Goal: Complete application form: Complete application form

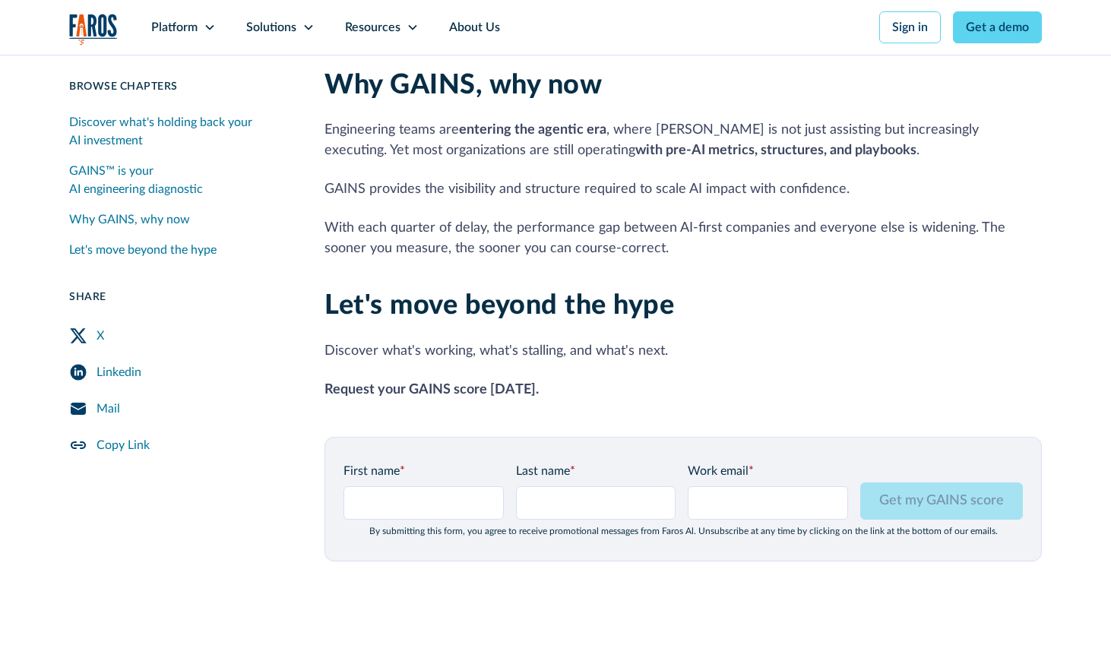
scroll to position [1897, 0]
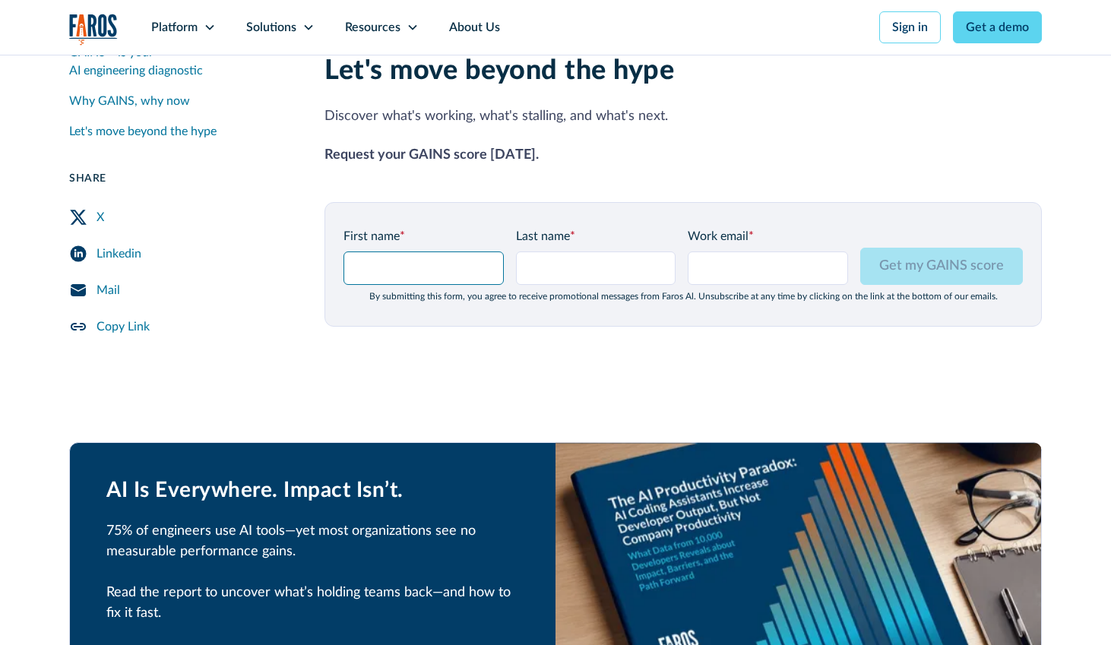
click at [410, 251] on input "GAINS Page Form - mid" at bounding box center [423, 267] width 160 height 33
type input "[PERSON_NAME]"
type input "Test"
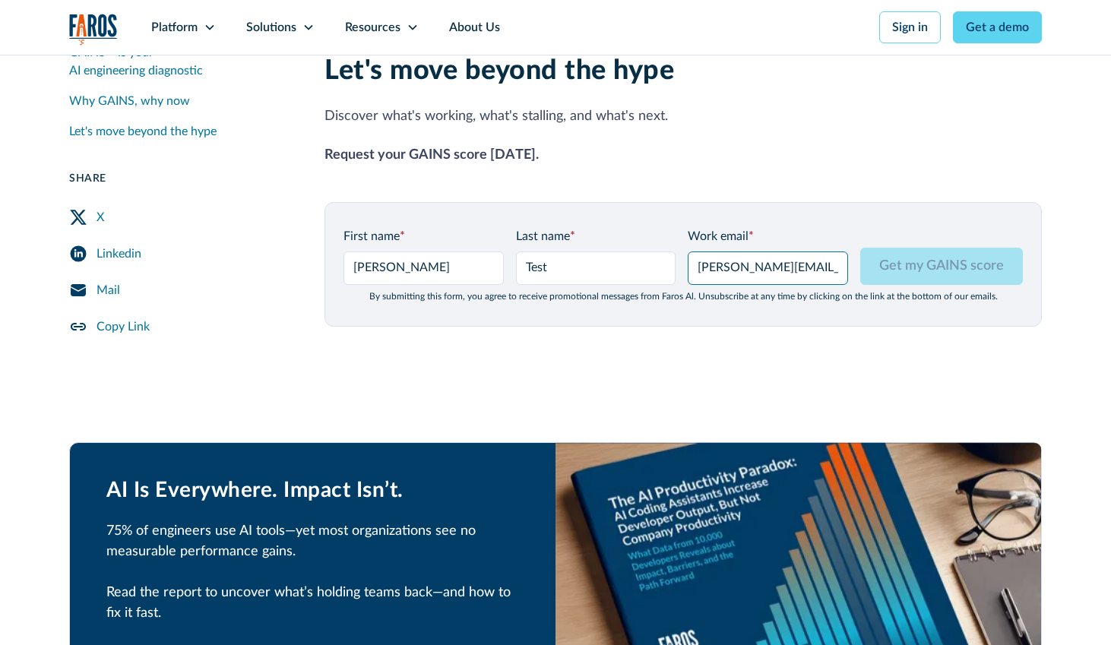
type input "josh@hmpsn.com"
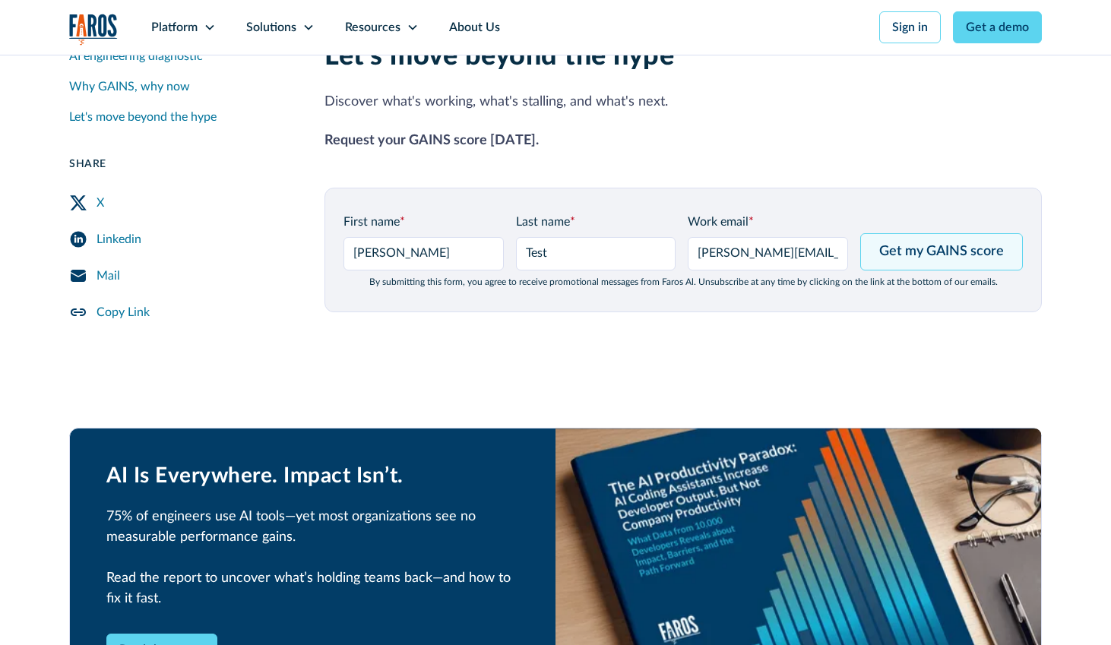
click at [969, 243] on input "Get my GAINS score" at bounding box center [941, 251] width 163 height 37
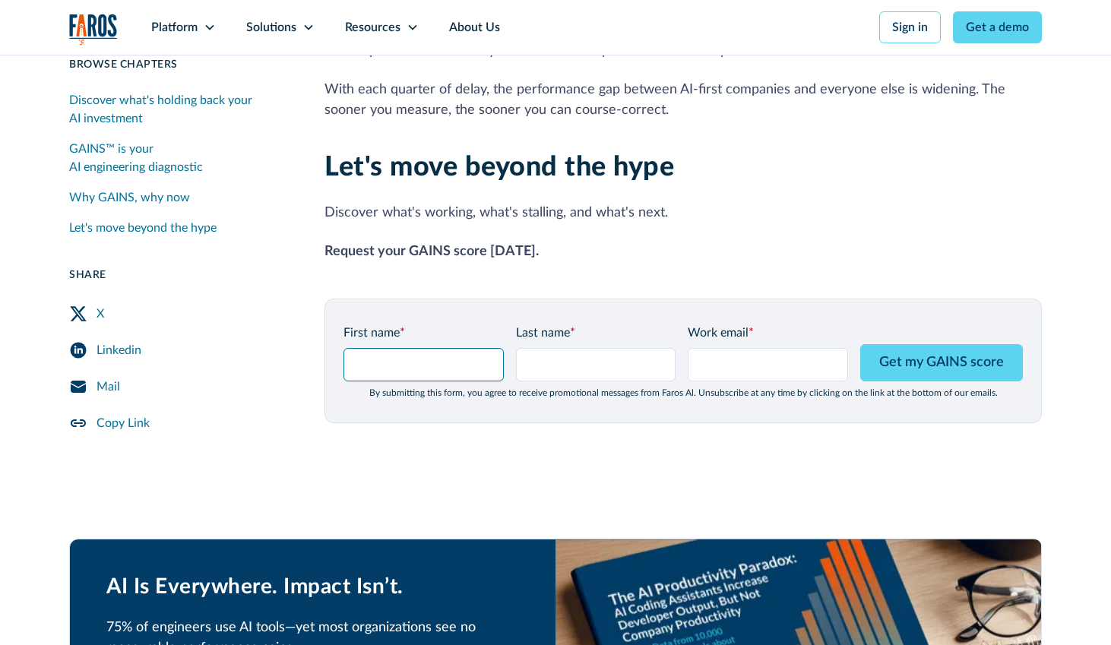
click at [401, 348] on input "GAINS Page Form - mid" at bounding box center [423, 364] width 160 height 33
type input "[PERSON_NAME]"
type input "Testing"
type input "josh@hmpsn.studio"
click at [725, 348] on input "josh@hmpsn.studio" at bounding box center [768, 364] width 160 height 33
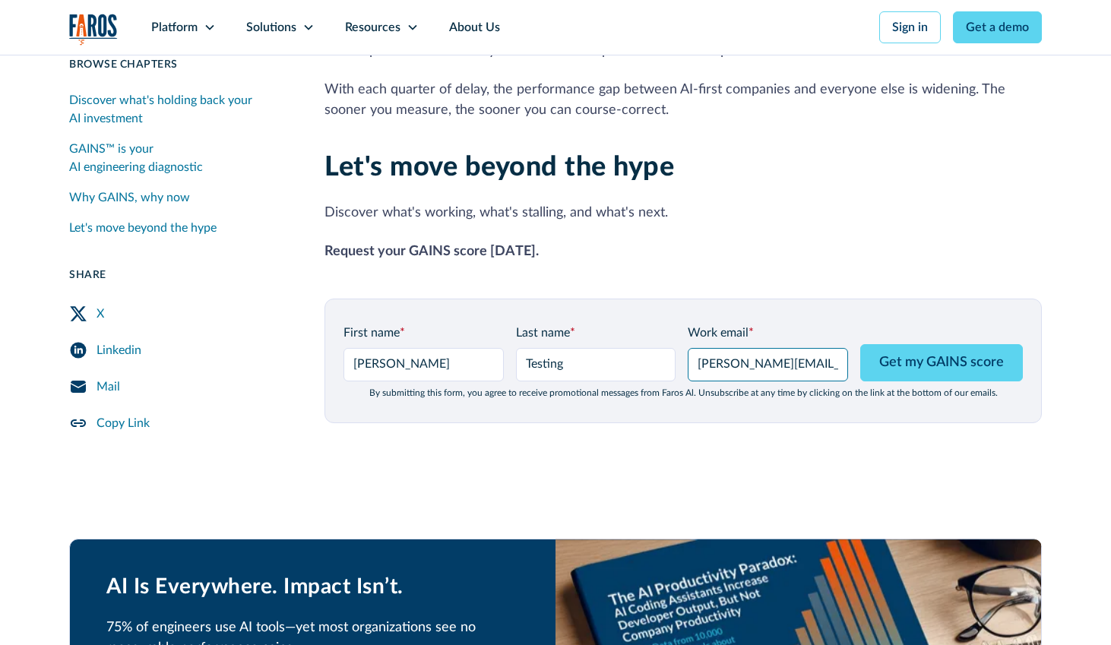
click at [725, 348] on input "josh@hmpsn.studio" at bounding box center [768, 364] width 160 height 33
click at [730, 348] on input "josh@hmpsn.studio" at bounding box center [768, 364] width 160 height 33
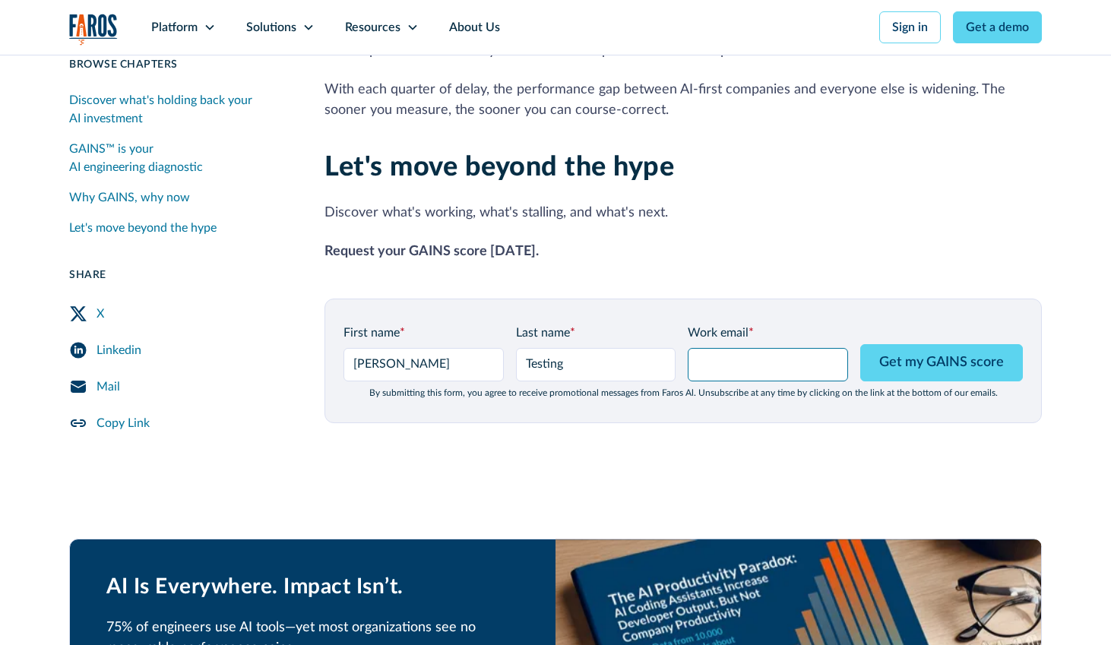
click at [752, 348] on input "Work email *" at bounding box center [768, 364] width 160 height 33
click at [727, 203] on p "Discover what's working, what's stalling, and what's next." at bounding box center [682, 213] width 717 height 21
type input "josh@hmpsn.studio"
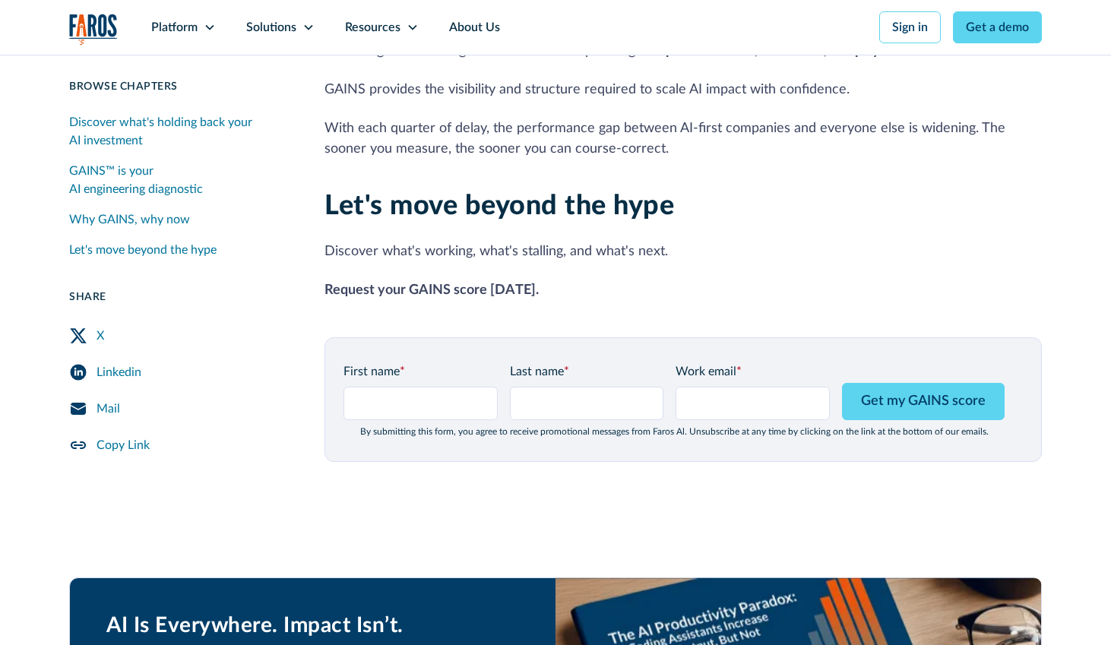
click at [862, 204] on div "Let's move beyond the hype Discover what's working, what's stalling, and what's…" at bounding box center [682, 245] width 717 height 110
click at [395, 387] on input "GAINS Page Form - mid" at bounding box center [420, 403] width 154 height 33
type input "[PERSON_NAME]"
type input "Testing"
type input "josh@hmpsn.studio"
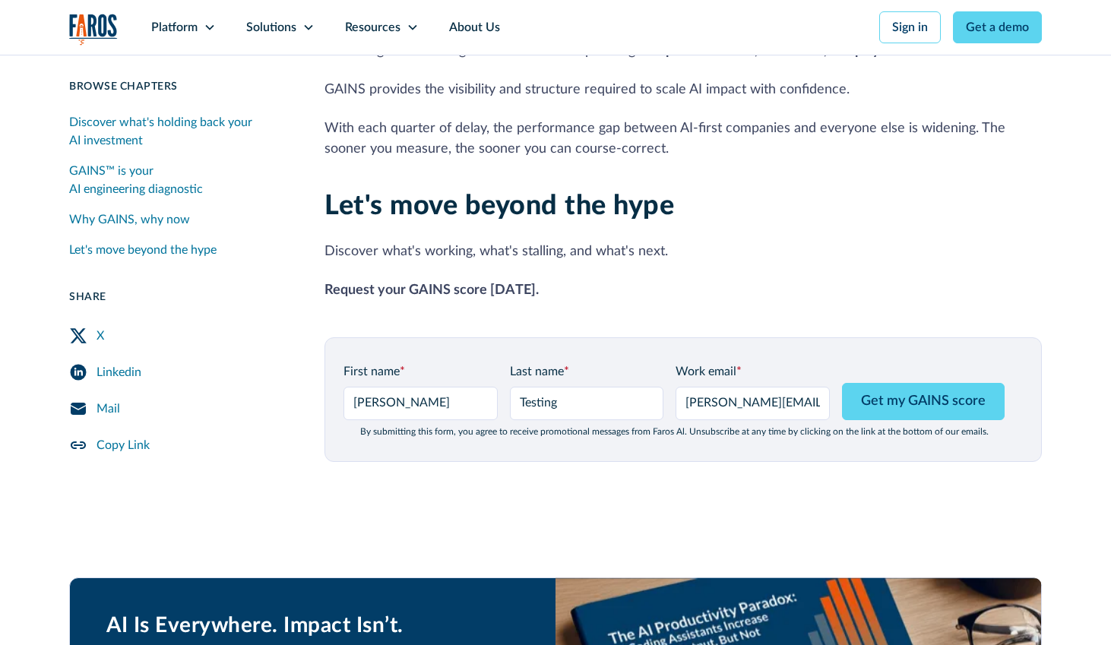
click at [709, 242] on p "Discover what's working, what's stalling, and what's next." at bounding box center [682, 252] width 717 height 21
click at [905, 383] on input "Get my GAINS score" at bounding box center [923, 401] width 163 height 37
type input "Please wait..."
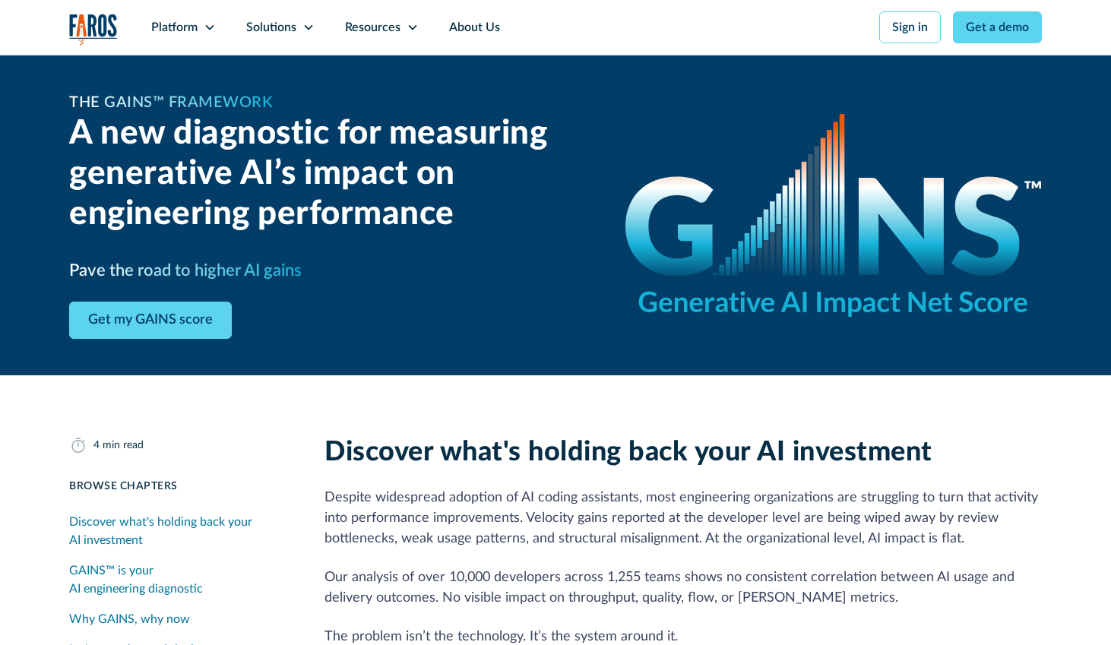
scroll to position [1762, 0]
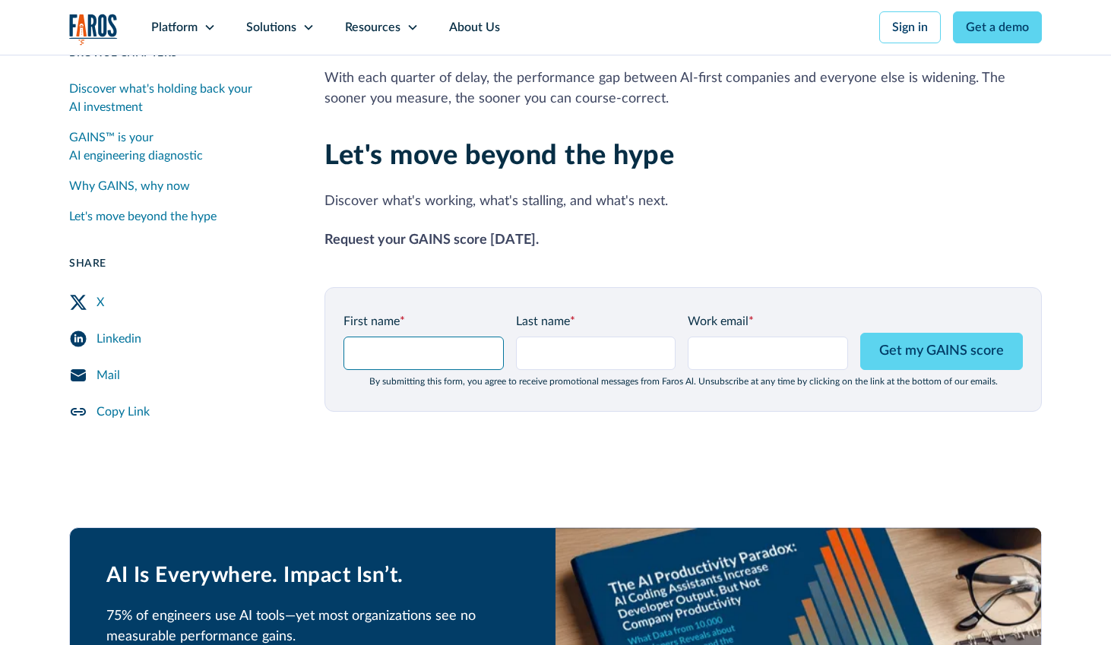
click at [416, 337] on input "GAINS Page Form - mid" at bounding box center [423, 353] width 160 height 33
type input "[PERSON_NAME]"
type input "Testing"
click at [459, 191] on p "Discover what's working, what's stalling, and what's next." at bounding box center [682, 201] width 717 height 21
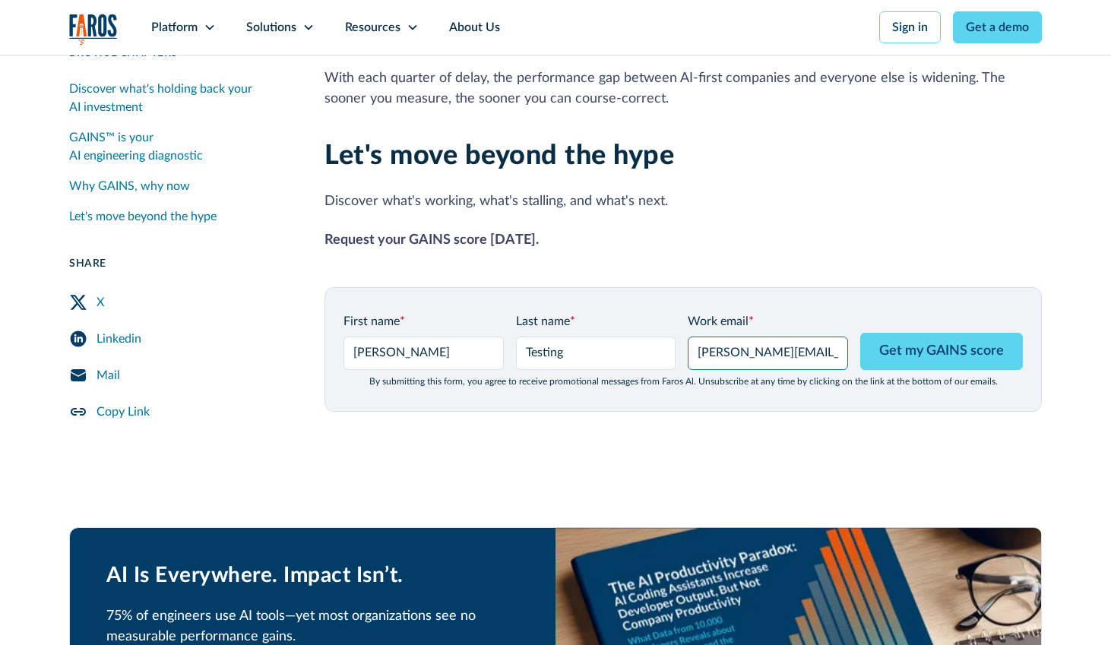
click at [801, 337] on input "josh@hmpsn.studio" at bounding box center [768, 353] width 160 height 33
click at [741, 230] on p "Request your GAINS score today." at bounding box center [682, 240] width 717 height 21
click at [782, 340] on input "josh@hmpsn.studio" at bounding box center [768, 353] width 160 height 33
drag, startPoint x: 801, startPoint y: 332, endPoint x: 770, endPoint y: 330, distance: 32.0
click at [770, 337] on input "josh@hmpsn.studio" at bounding box center [768, 353] width 160 height 33
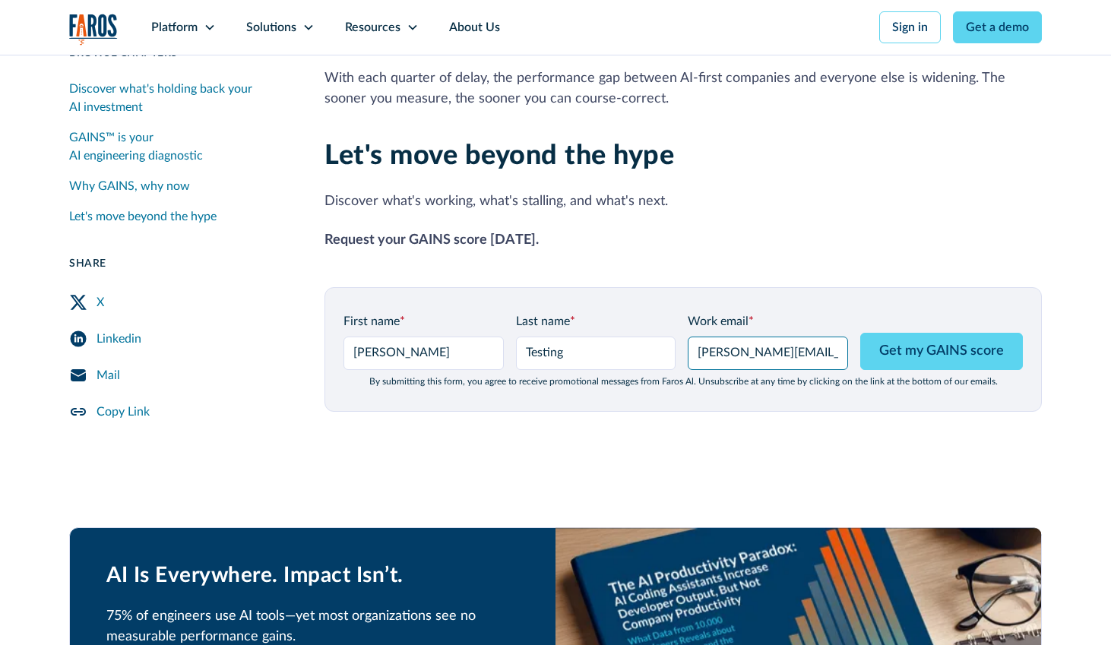
type input "josh@hmpsn.com"
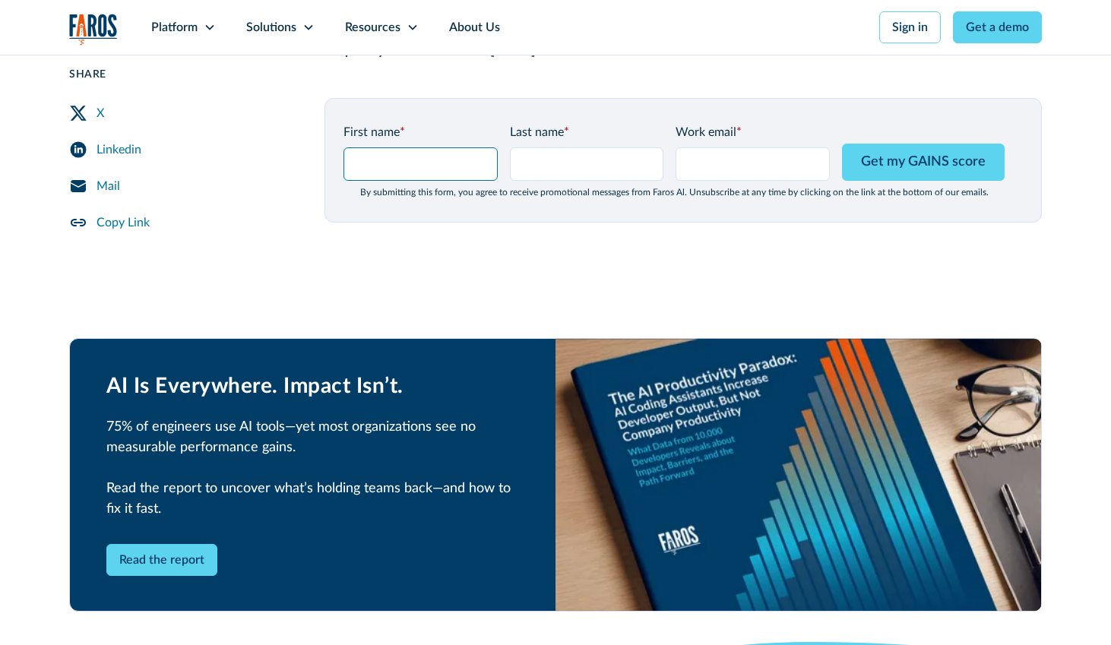
click at [415, 149] on input "GAINS Page Form - mid" at bounding box center [420, 163] width 154 height 33
type input "Josh"
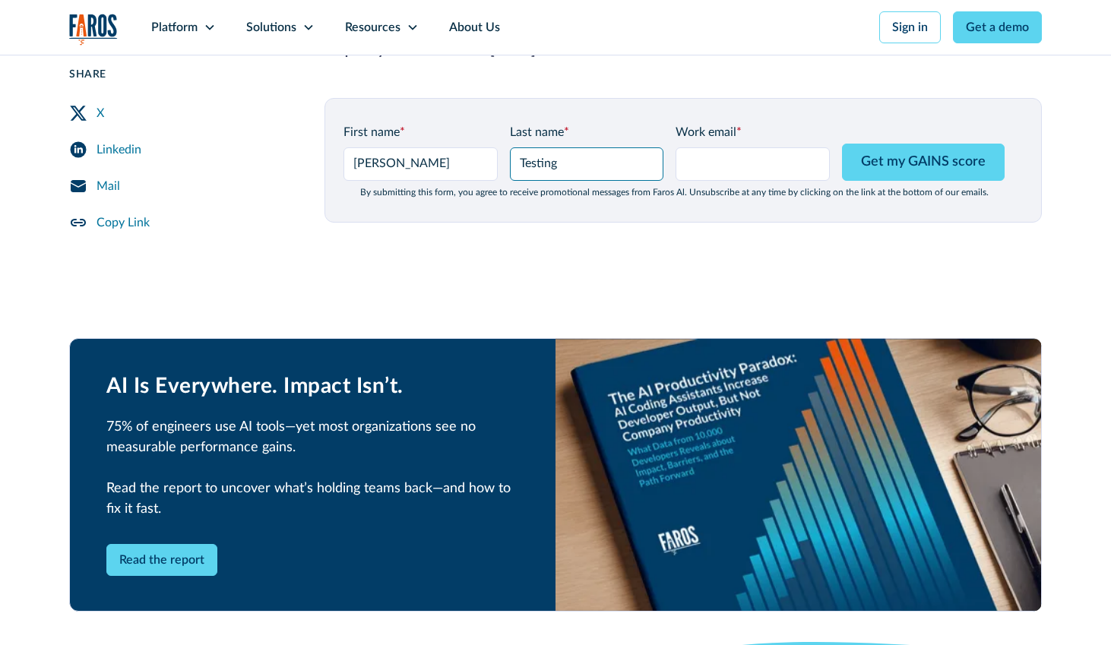
type input "Testing"
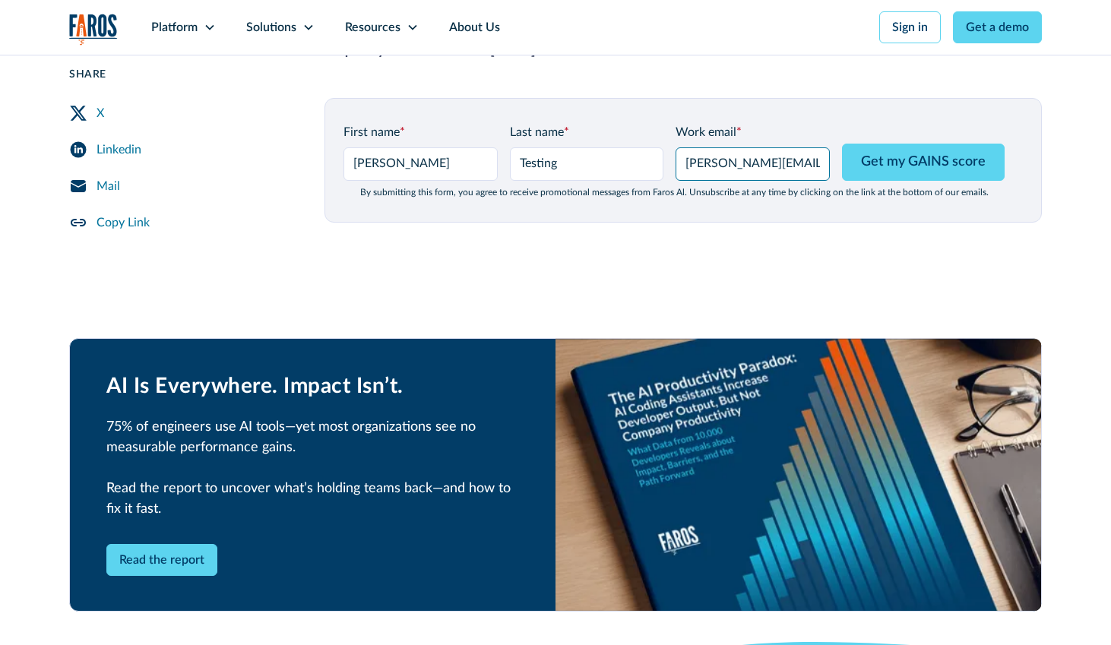
type input "josh@hmpsn.com"
click at [528, 52] on nav "Platform Unlock engineering productivity at scale. Stay ahead with products des…" at bounding box center [589, 27] width 906 height 55
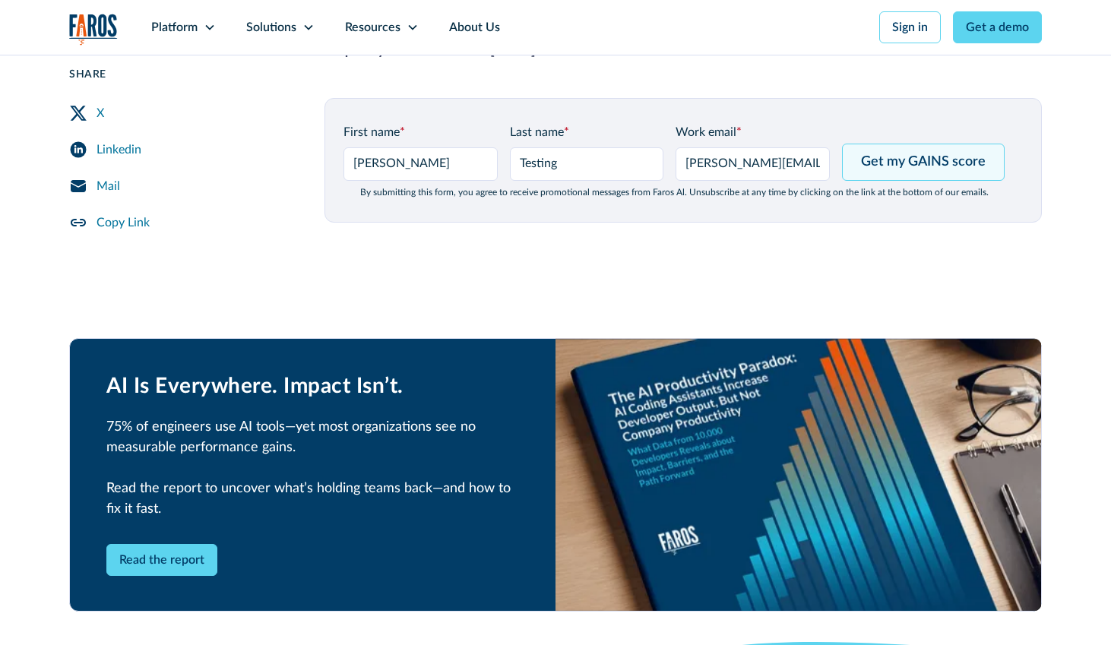
click at [909, 151] on input "Get my GAINS score" at bounding box center [923, 162] width 163 height 37
type input "Please wait..."
